Goal: Task Accomplishment & Management: Use online tool/utility

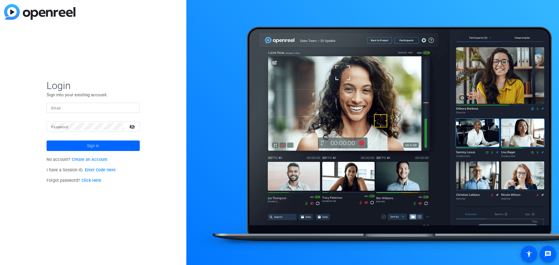
type input "[EMAIL_ADDRESS][DOMAIN_NAME]"
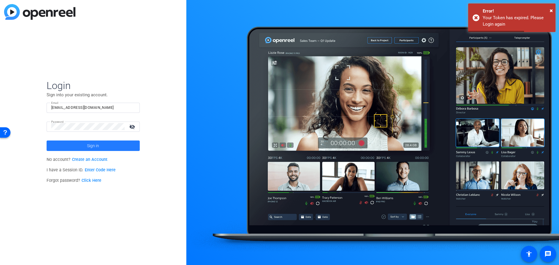
click at [102, 143] on span at bounding box center [93, 146] width 93 height 14
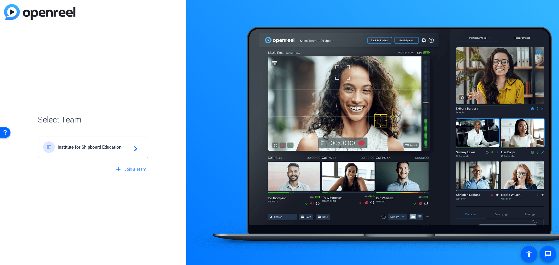
click at [125, 146] on span "Institute for Shipboard Education" at bounding box center [94, 147] width 73 height 5
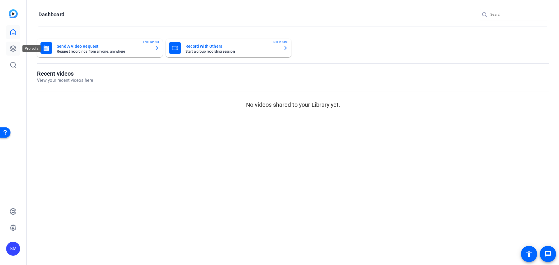
click at [15, 46] on icon at bounding box center [13, 48] width 7 height 7
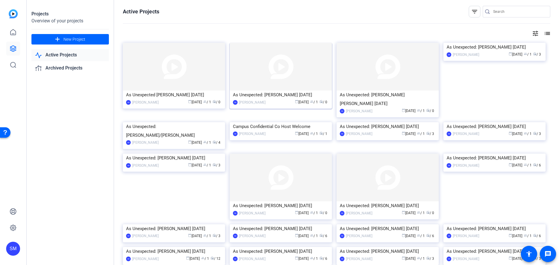
click at [274, 95] on div "As Unexpected: [PERSON_NAME] [DATE]" at bounding box center [281, 94] width 96 height 9
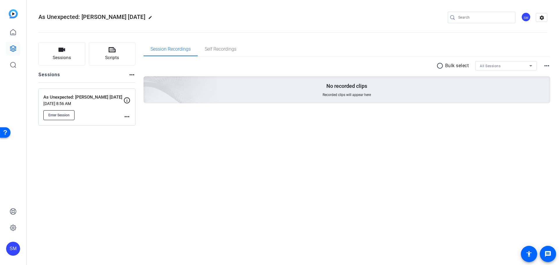
click at [54, 111] on button "Enter Session" at bounding box center [58, 115] width 31 height 10
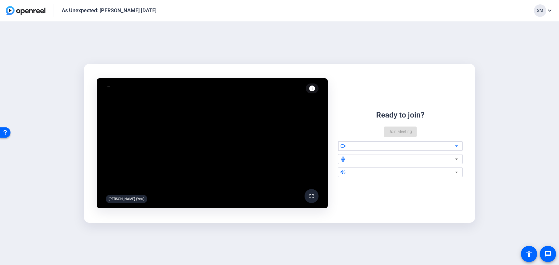
click at [455, 145] on icon at bounding box center [456, 146] width 7 height 7
click at [454, 144] on icon at bounding box center [456, 146] width 7 height 7
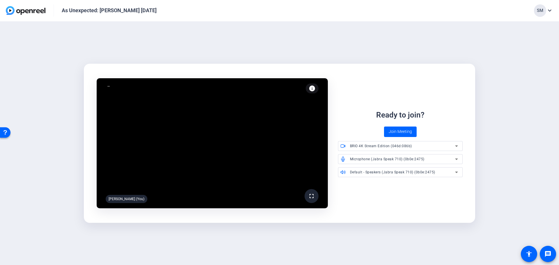
click at [480, 172] on div "fullscreen Scott Marshall (You) info Test your audio and video Ready to join? J…" at bounding box center [279, 144] width 559 height 244
click at [396, 133] on span "Join Meeting" at bounding box center [399, 132] width 23 height 6
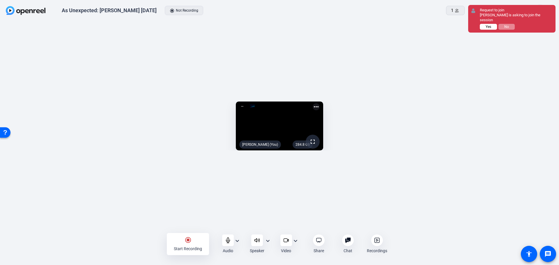
click at [486, 25] on span "Yes" at bounding box center [488, 27] width 6 height 4
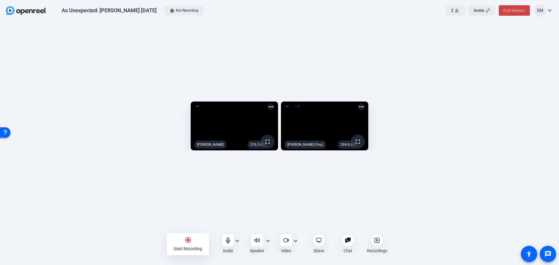
click at [365, 103] on mat-icon "more_horiz" at bounding box center [361, 106] width 7 height 7
click at [262, 61] on div at bounding box center [279, 132] width 559 height 265
click at [267, 103] on mat-icon "more_horiz" at bounding box center [270, 106] width 7 height 7
click at [255, 76] on span "Pin to screen" at bounding box center [250, 75] width 23 height 7
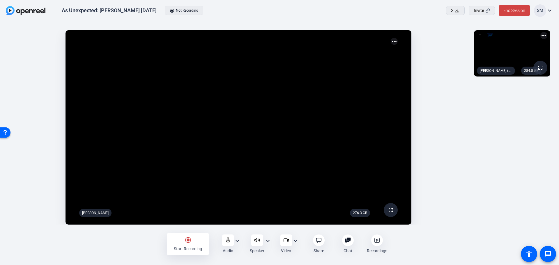
click at [189, 240] on mat-icon "radio_button_checked" at bounding box center [187, 240] width 7 height 7
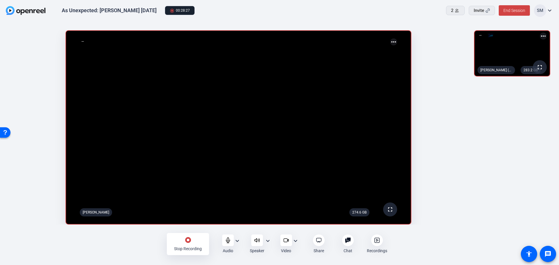
click at [186, 241] on mat-icon "stop_circle" at bounding box center [187, 240] width 7 height 7
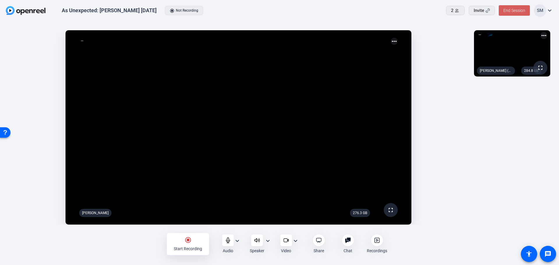
click at [511, 8] on span "End Session" at bounding box center [514, 10] width 22 height 5
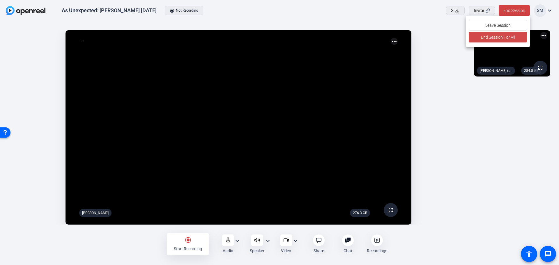
click at [502, 36] on span "End Session For All" at bounding box center [498, 37] width 34 height 7
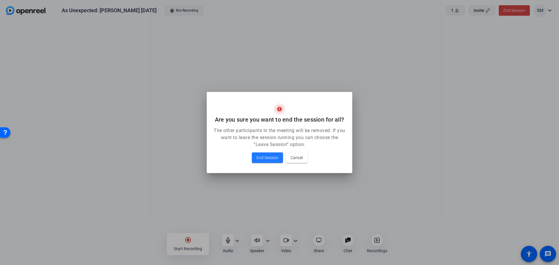
click at [312, 165] on mat-dialog-content "The other participants in the meeting will be removed. If you want to leave the…" at bounding box center [279, 150] width 145 height 46
drag, startPoint x: 301, startPoint y: 160, endPoint x: 309, endPoint y: 166, distance: 10.4
click at [301, 160] on span "Cancel" at bounding box center [296, 157] width 12 height 7
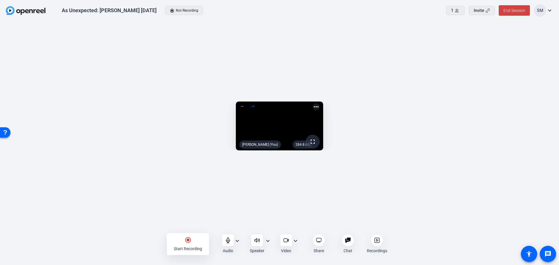
click at [375, 242] on icon at bounding box center [377, 240] width 6 height 6
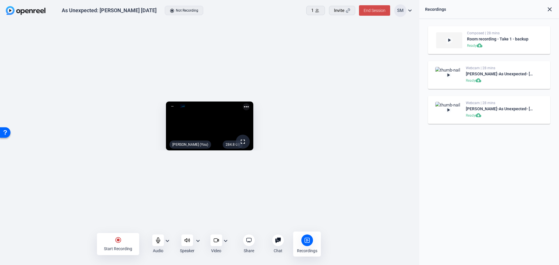
click at [377, 11] on span "End Session" at bounding box center [374, 10] width 22 height 5
click at [352, 41] on span at bounding box center [358, 37] width 58 height 14
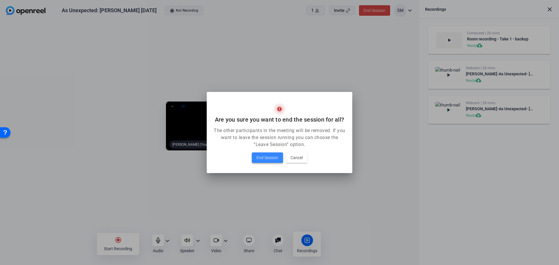
click at [278, 155] on span "End Session" at bounding box center [267, 157] width 22 height 7
